Goal: Task Accomplishment & Management: Manage account settings

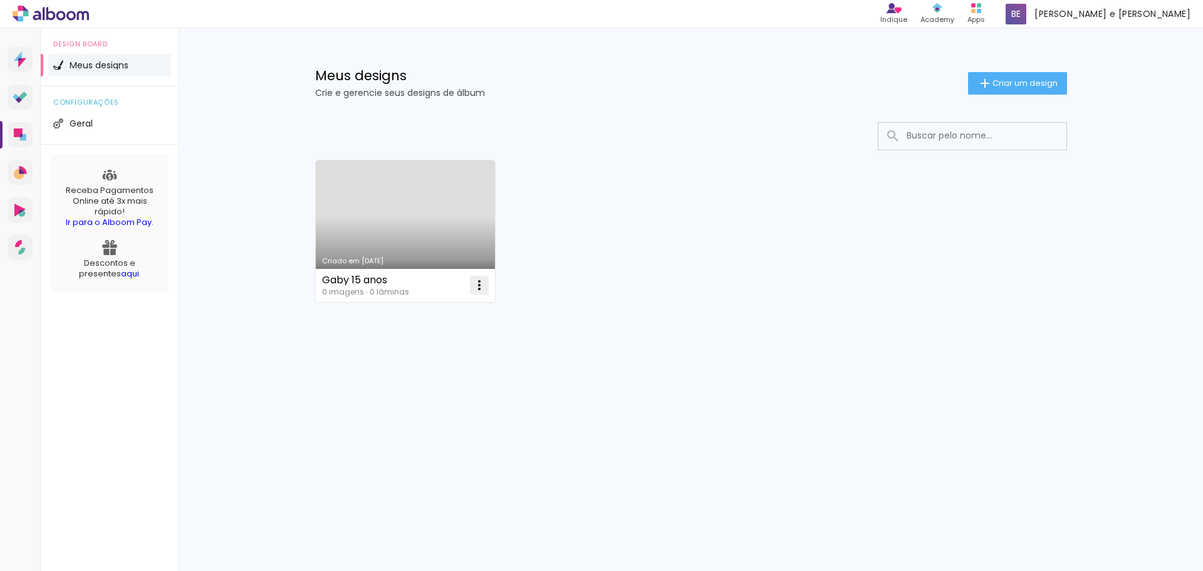
click at [479, 281] on iron-icon at bounding box center [479, 285] width 15 height 15
click at [430, 365] on paper-item "Excluir" at bounding box center [429, 367] width 123 height 25
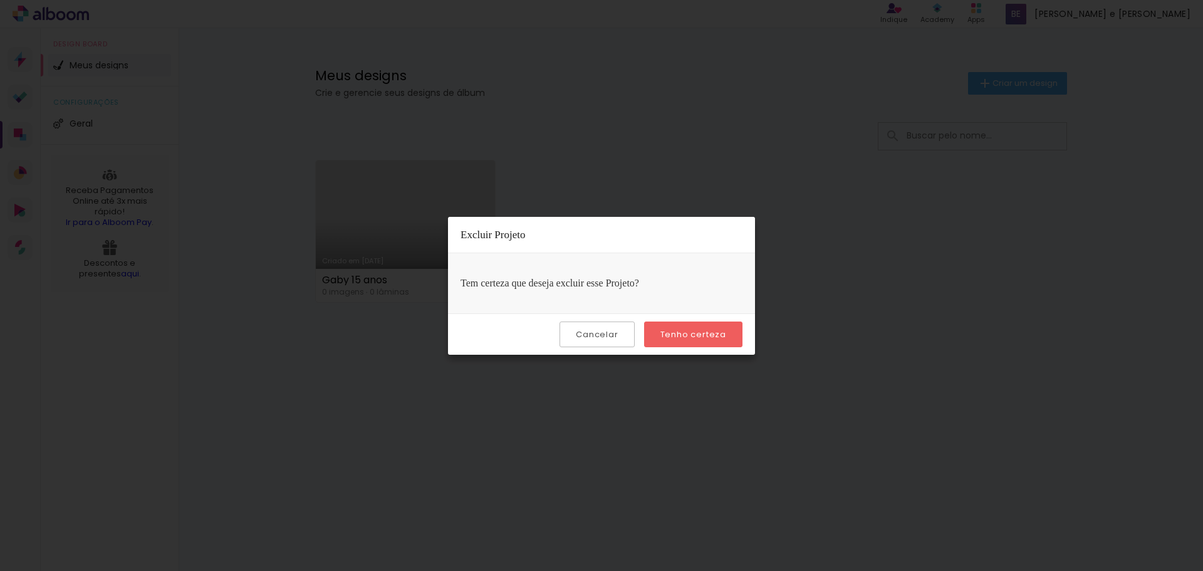
click at [0, 0] on slot "Tenho certeza" at bounding box center [0, 0] width 0 height 0
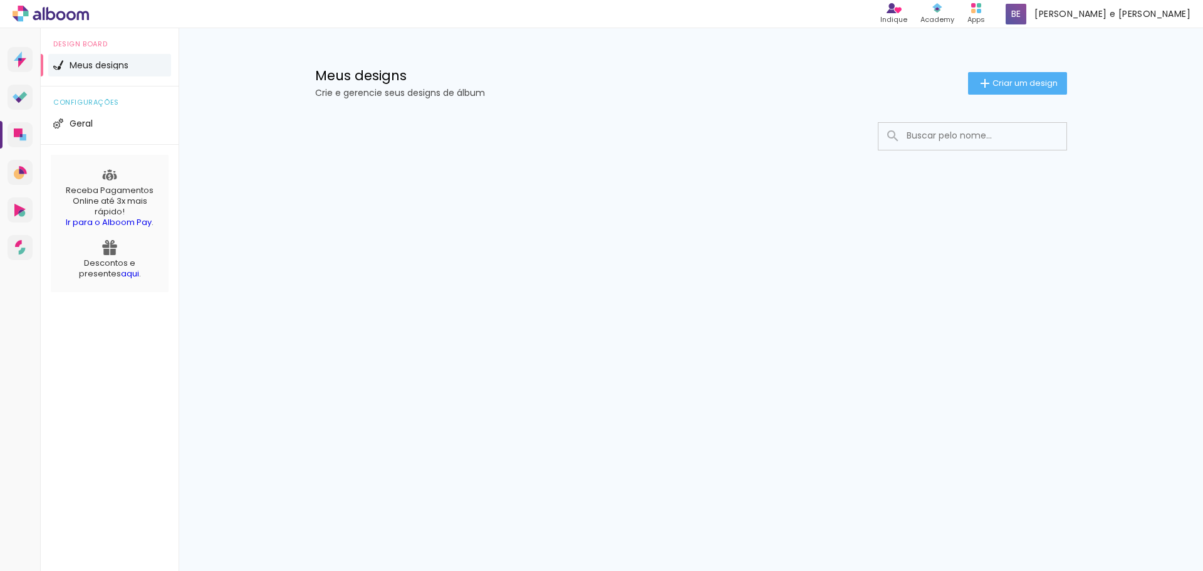
click at [129, 223] on link "Ir para o Alboom Pay" at bounding box center [109, 222] width 86 height 12
